Goal: Information Seeking & Learning: Learn about a topic

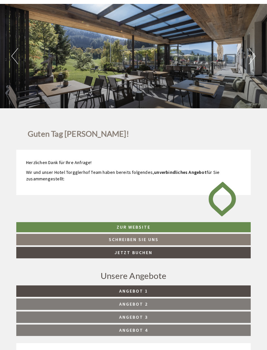
click at [163, 328] on link "Angebot 4" at bounding box center [133, 330] width 235 height 11
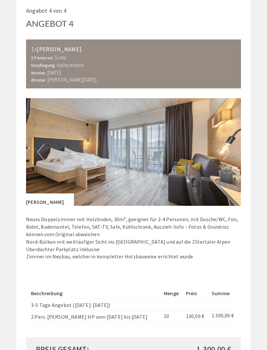
scroll to position [374, 0]
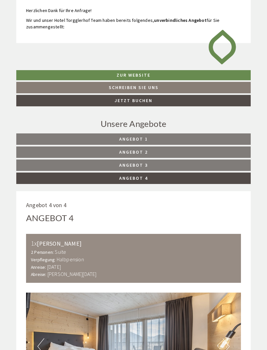
click at [178, 166] on link "Angebot 3" at bounding box center [133, 165] width 235 height 11
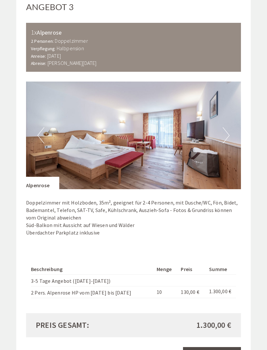
scroll to position [392, 0]
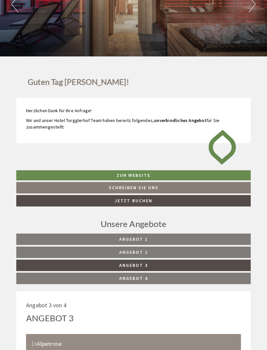
click at [145, 249] on span "Angebot 2" at bounding box center [133, 252] width 29 height 6
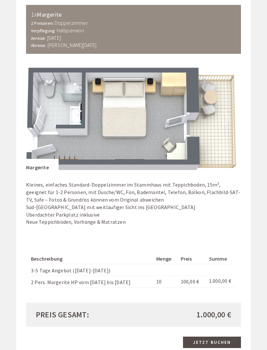
scroll to position [410, 0]
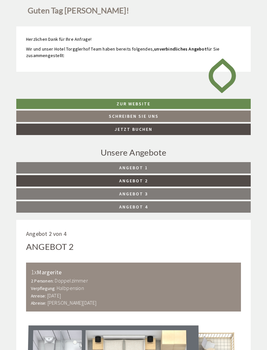
click at [156, 167] on link "Angebot 1" at bounding box center [133, 167] width 235 height 11
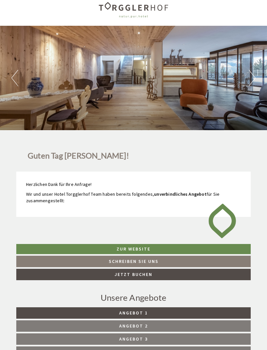
scroll to position [0, 0]
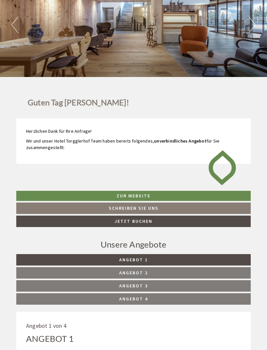
click at [165, 273] on link "Angebot 2" at bounding box center [133, 272] width 235 height 11
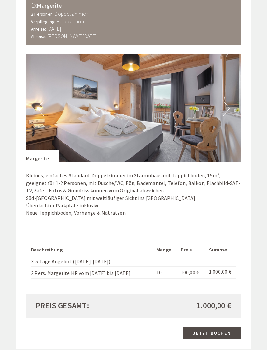
scroll to position [419, 0]
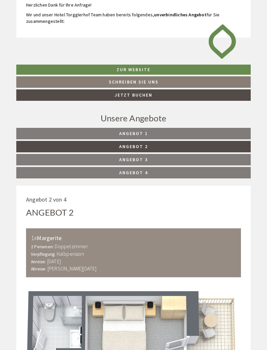
click at [154, 160] on link "Angebot 3" at bounding box center [133, 159] width 235 height 11
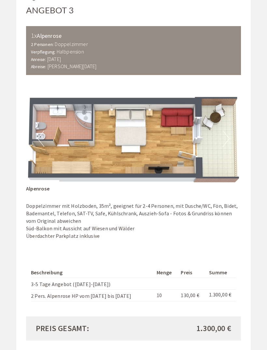
scroll to position [388, 0]
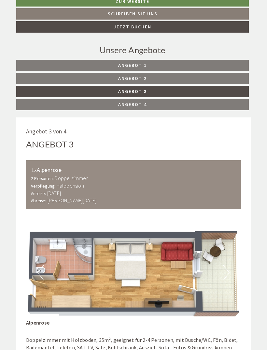
click at [159, 108] on link "Angebot 4" at bounding box center [132, 104] width 233 height 11
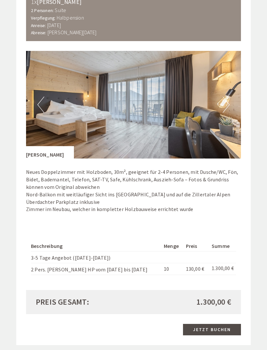
scroll to position [422, 0]
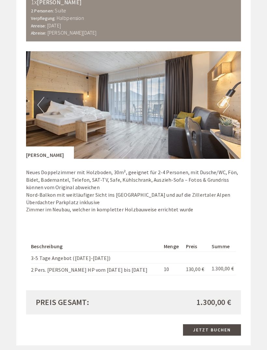
click at [231, 101] on img at bounding box center [133, 105] width 215 height 108
click at [228, 100] on button "Next" at bounding box center [226, 105] width 7 height 16
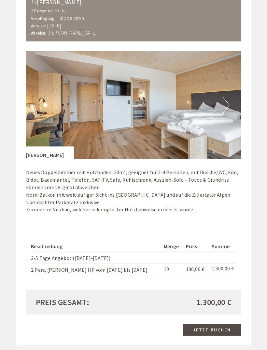
click at [226, 102] on button "Next" at bounding box center [226, 105] width 7 height 16
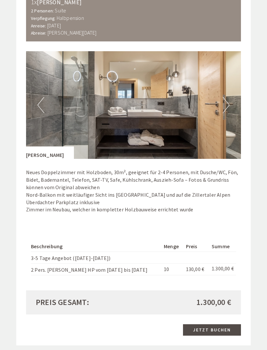
click at [224, 105] on button "Next" at bounding box center [226, 105] width 7 height 16
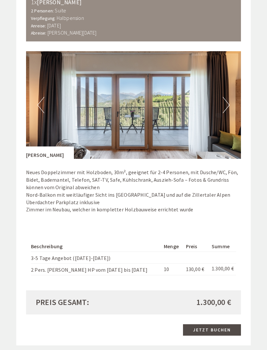
click at [230, 104] on button "Next" at bounding box center [226, 105] width 7 height 16
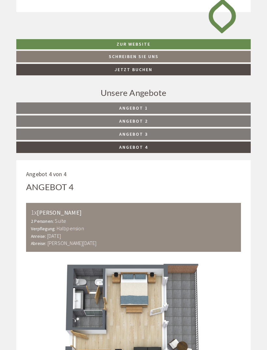
scroll to position [207, 0]
